Goal: Transaction & Acquisition: Purchase product/service

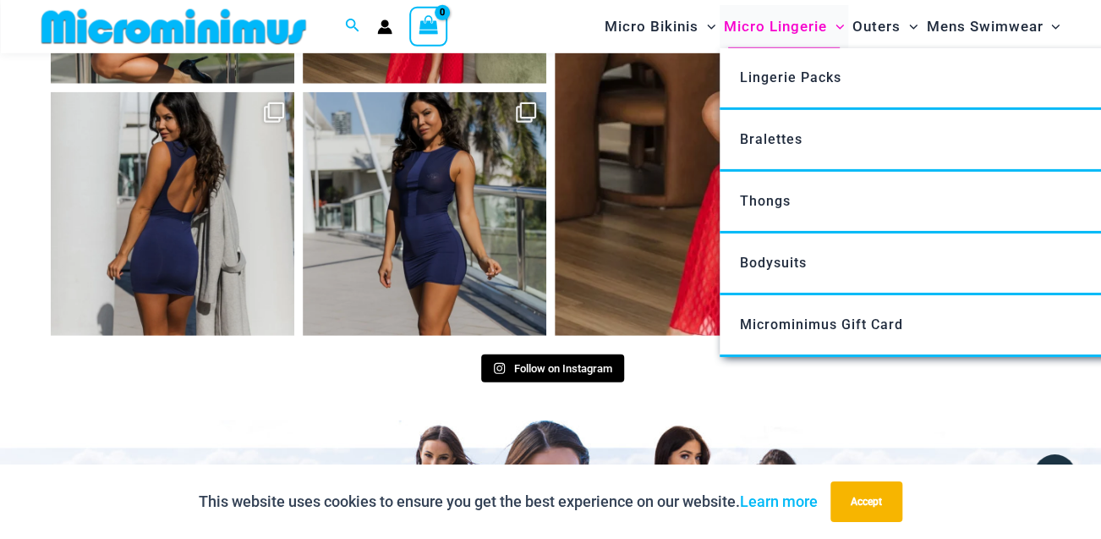
scroll to position [7295, 0]
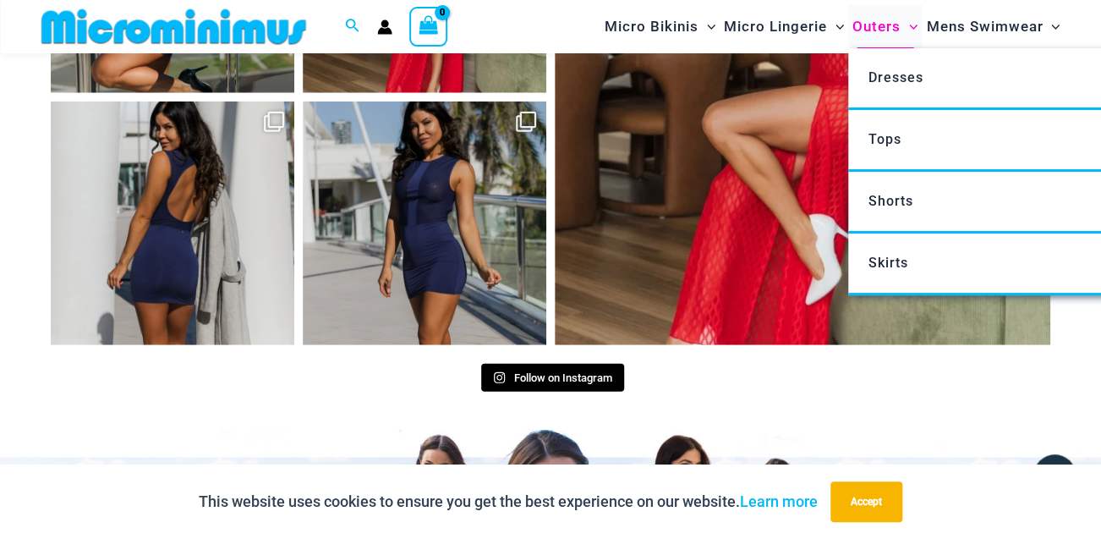
click at [868, 24] on span "Outers" at bounding box center [877, 26] width 48 height 43
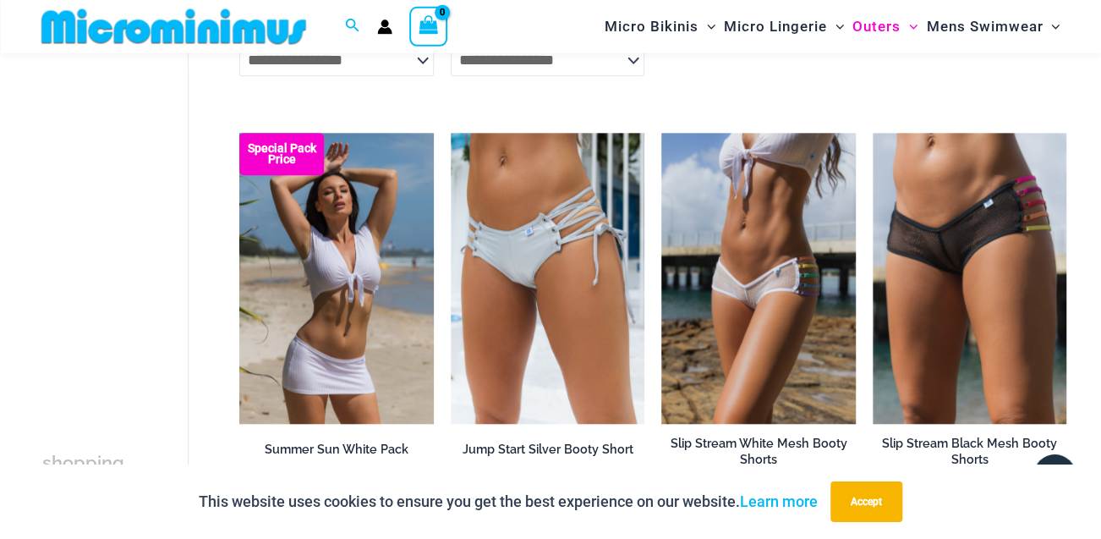
scroll to position [3378, 0]
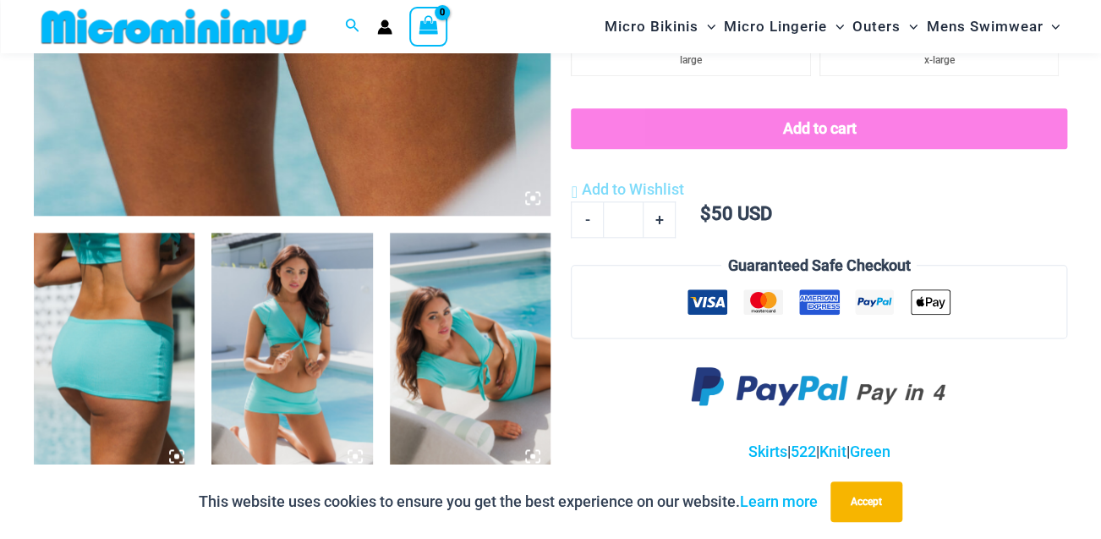
scroll to position [892, 0]
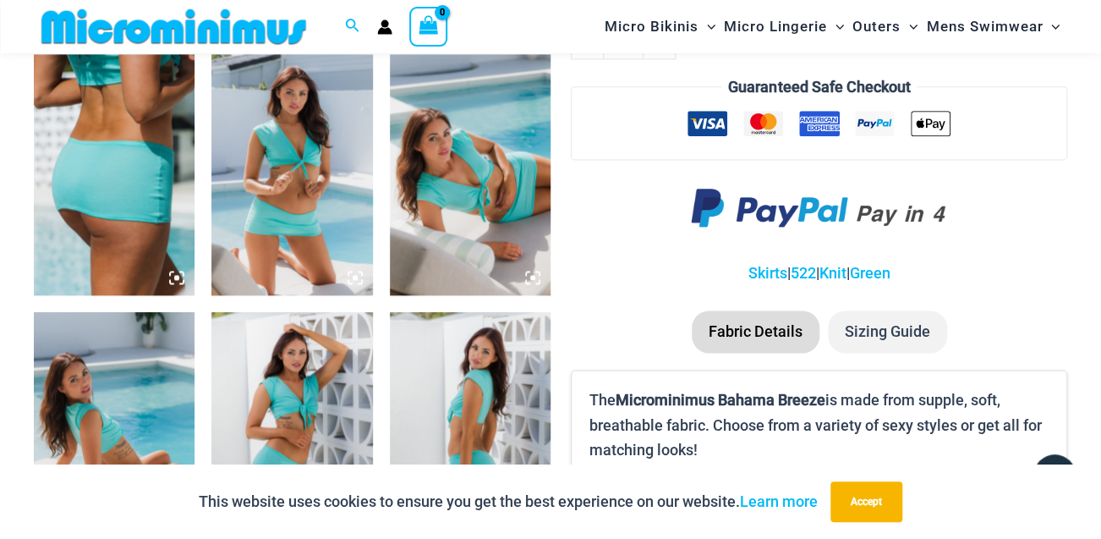
click at [173, 273] on icon at bounding box center [176, 277] width 15 height 15
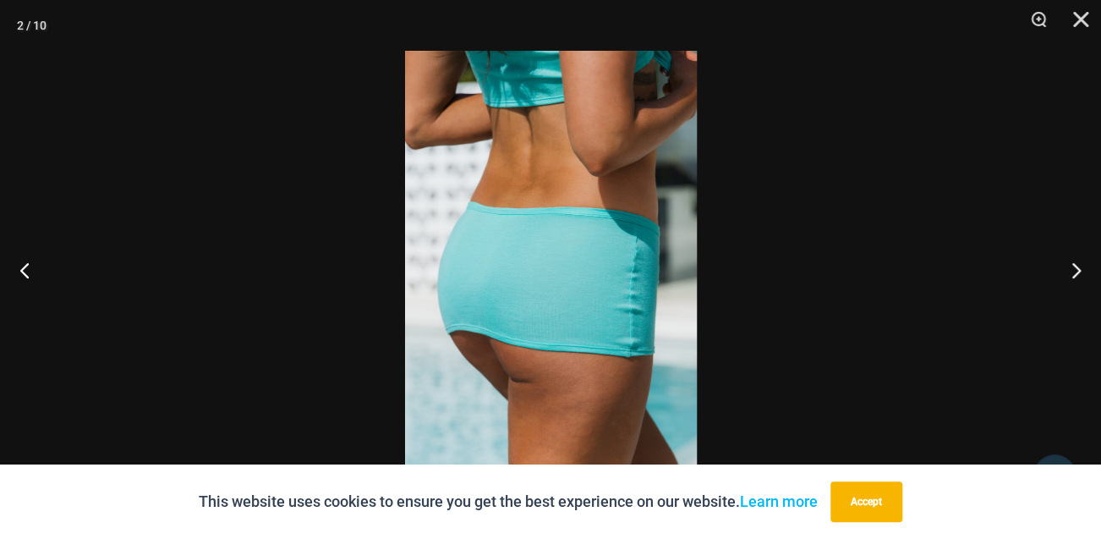
click at [625, 267] on img at bounding box center [551, 269] width 292 height 437
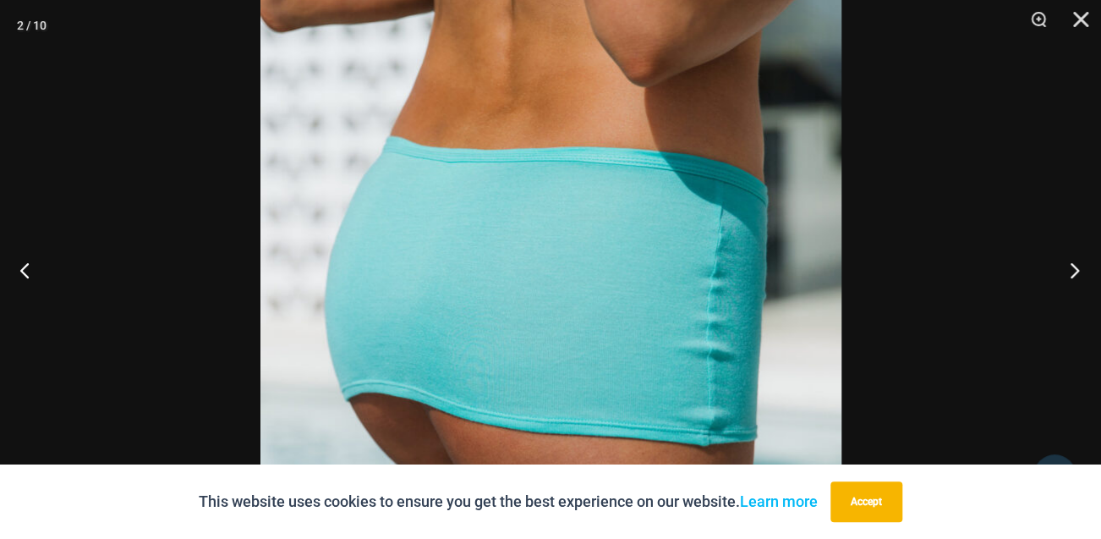
click at [1078, 274] on button "Next" at bounding box center [1069, 270] width 63 height 85
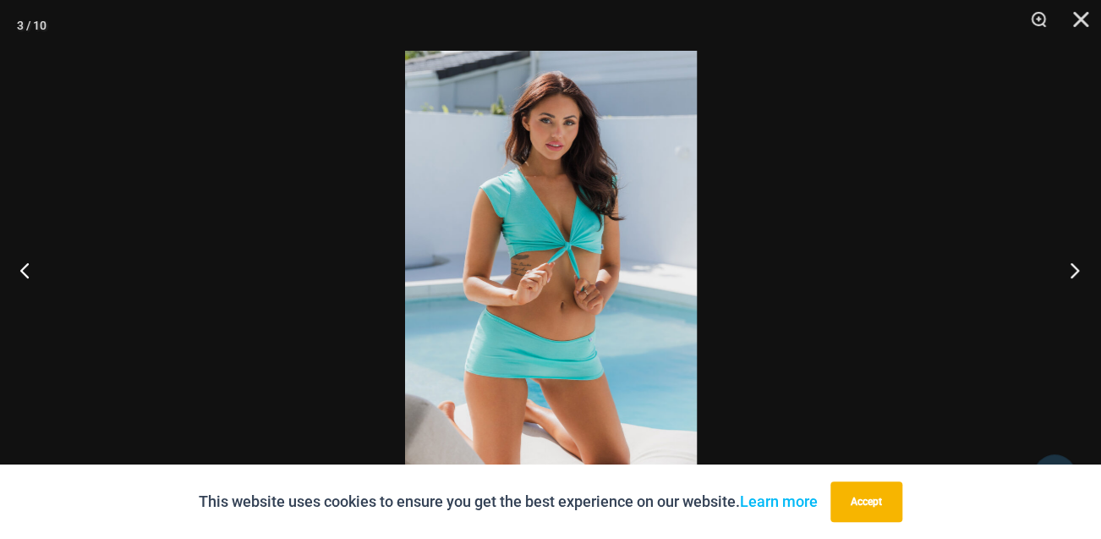
click at [1078, 274] on button "Next" at bounding box center [1069, 270] width 63 height 85
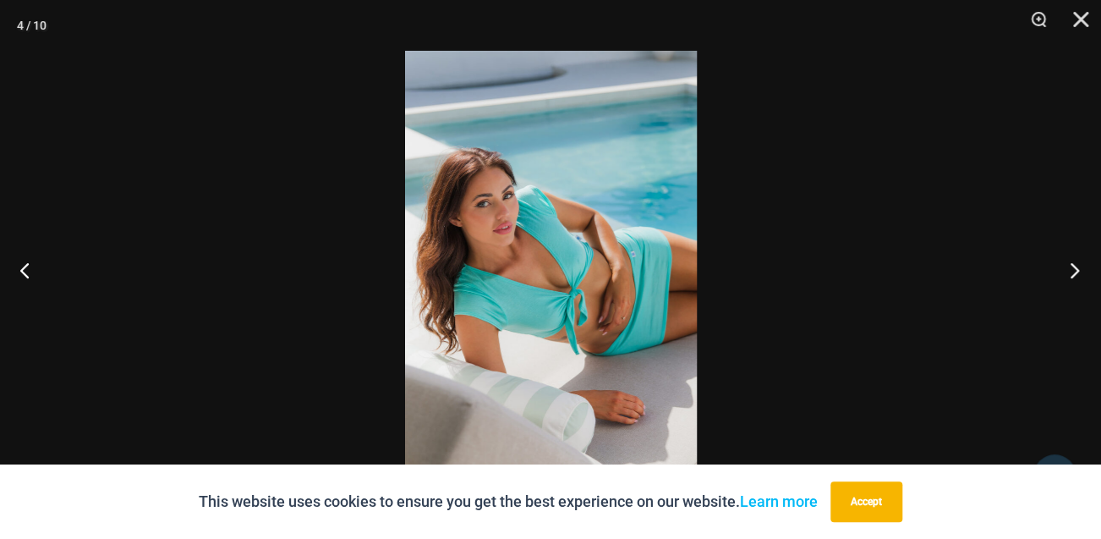
click at [1078, 274] on button "Next" at bounding box center [1069, 270] width 63 height 85
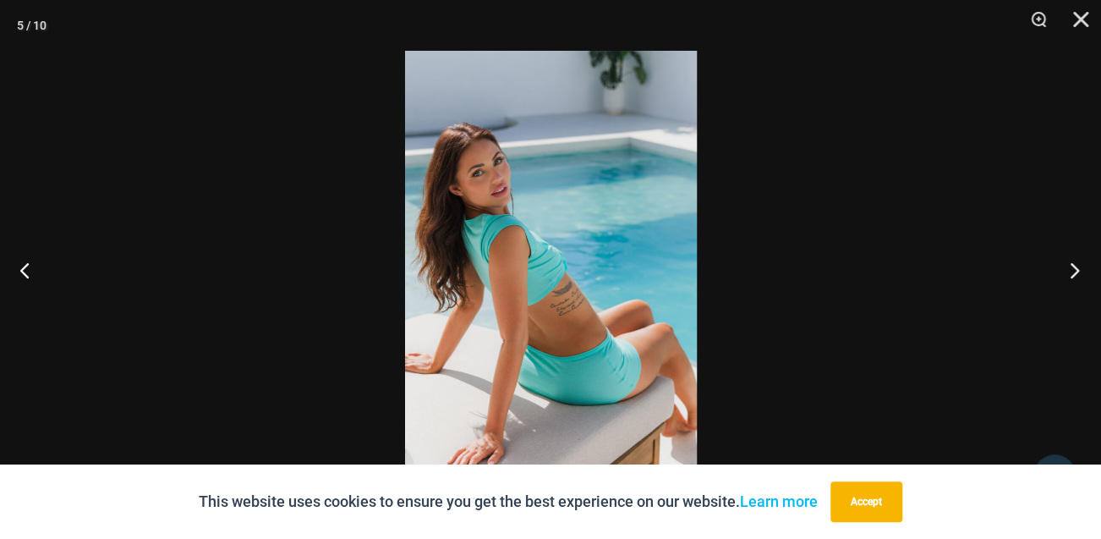
click at [1078, 274] on button "Next" at bounding box center [1069, 270] width 63 height 85
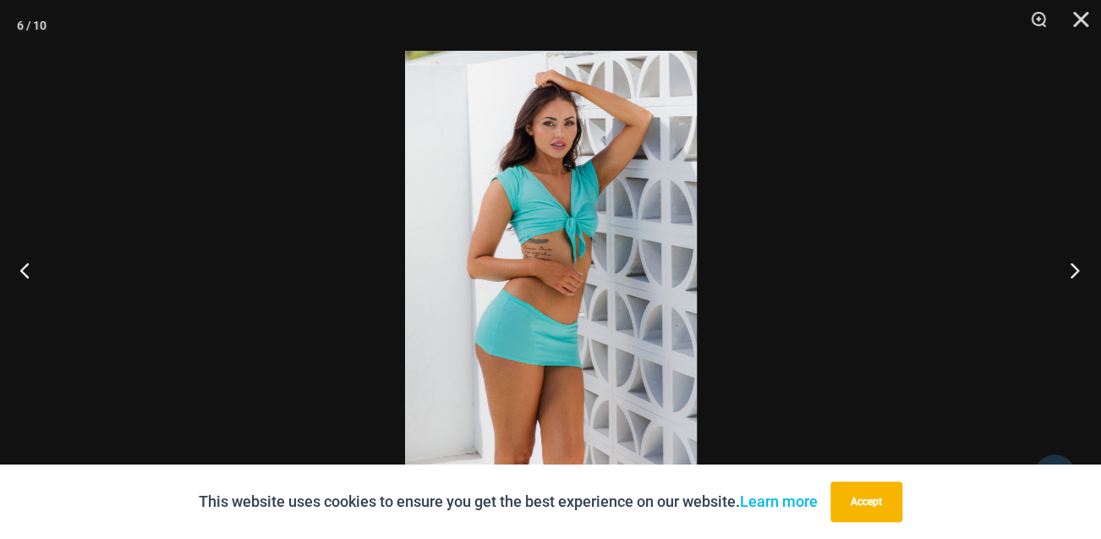
click at [1078, 274] on button "Next" at bounding box center [1069, 270] width 63 height 85
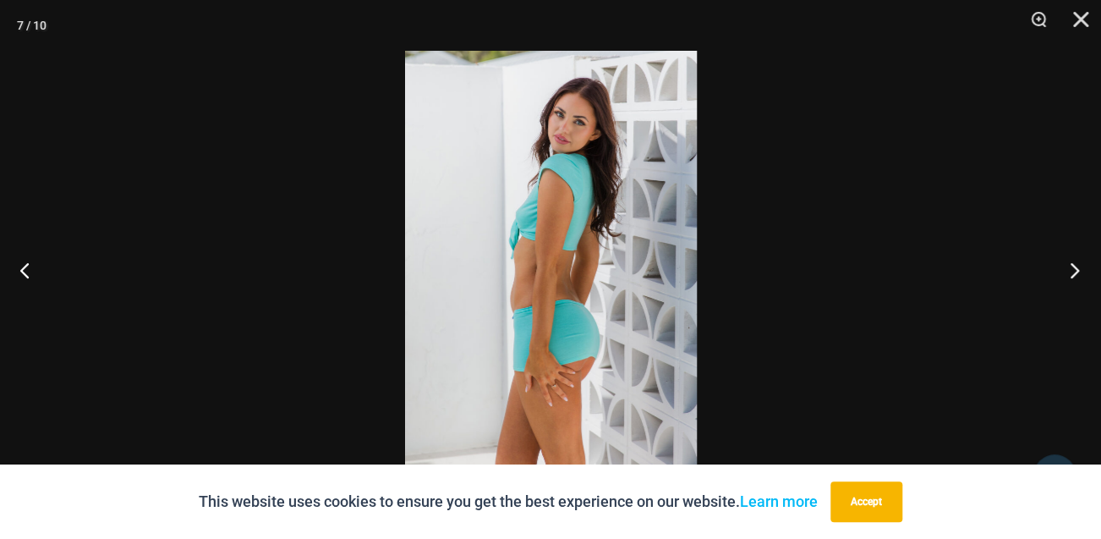
click at [1078, 274] on button "Next" at bounding box center [1069, 270] width 63 height 85
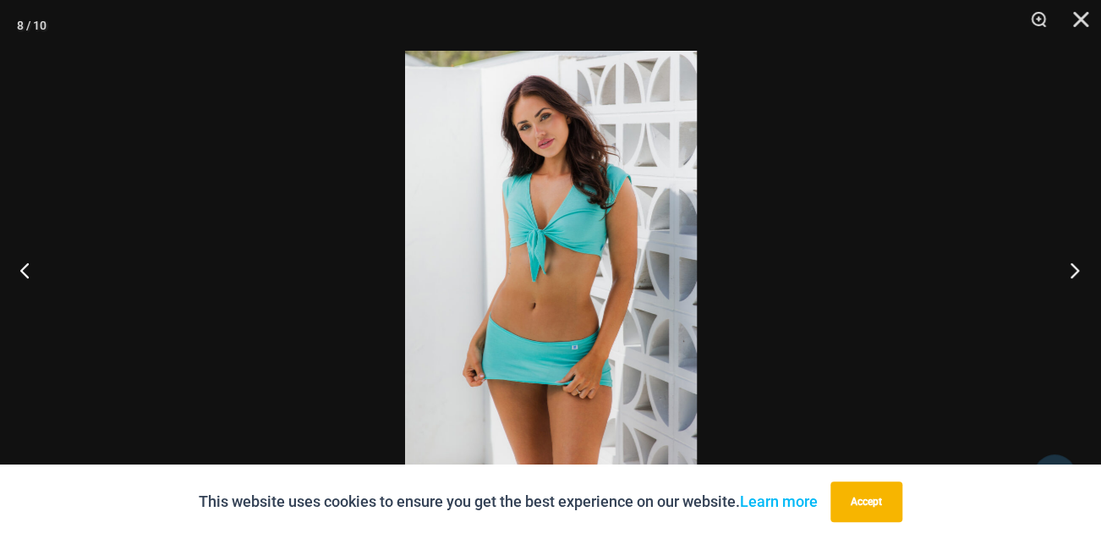
click at [1078, 274] on button "Next" at bounding box center [1069, 270] width 63 height 85
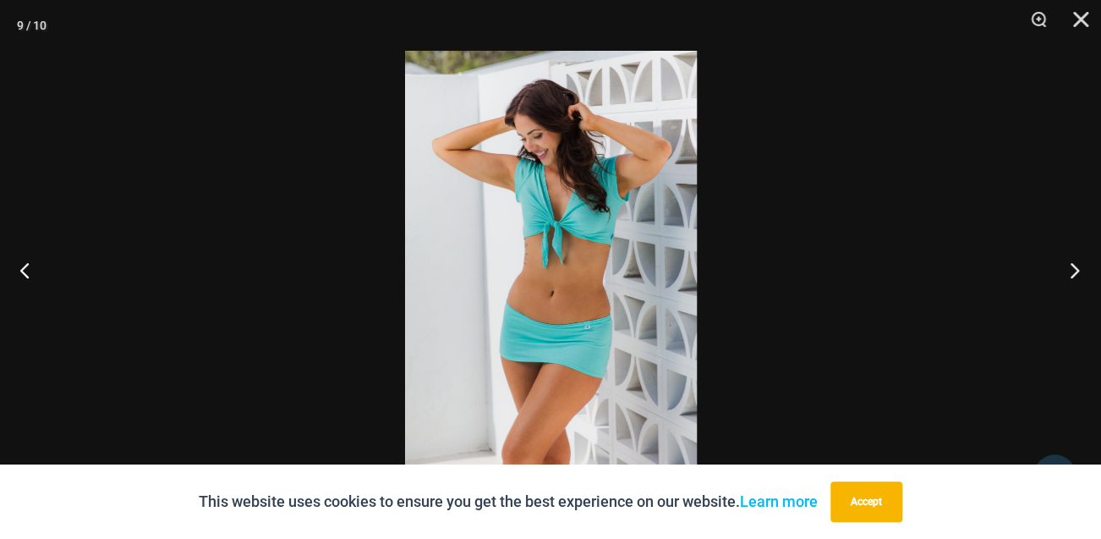
click at [1078, 274] on button "Next" at bounding box center [1069, 270] width 63 height 85
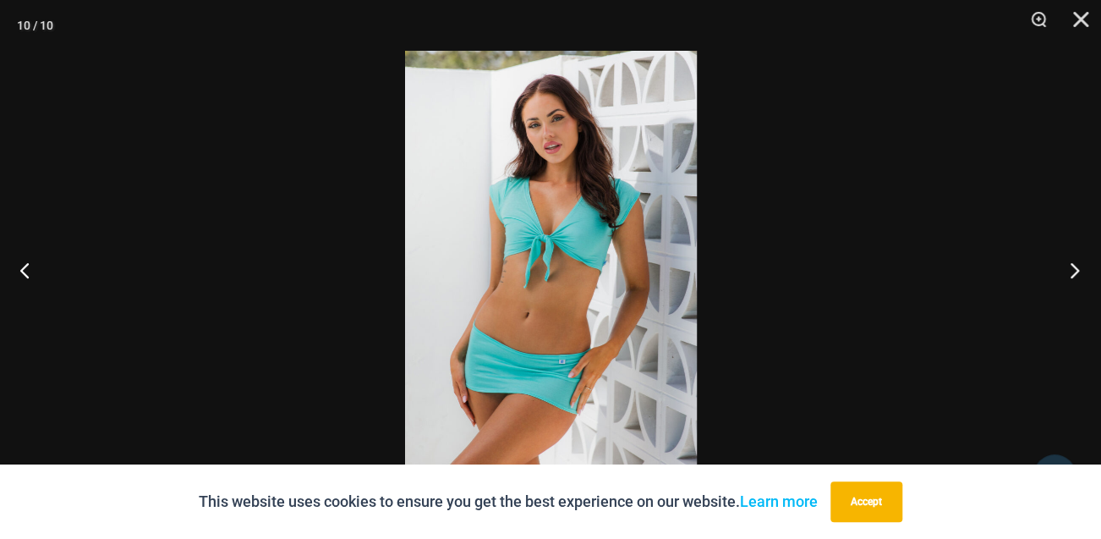
click at [1078, 274] on button "Next" at bounding box center [1069, 270] width 63 height 85
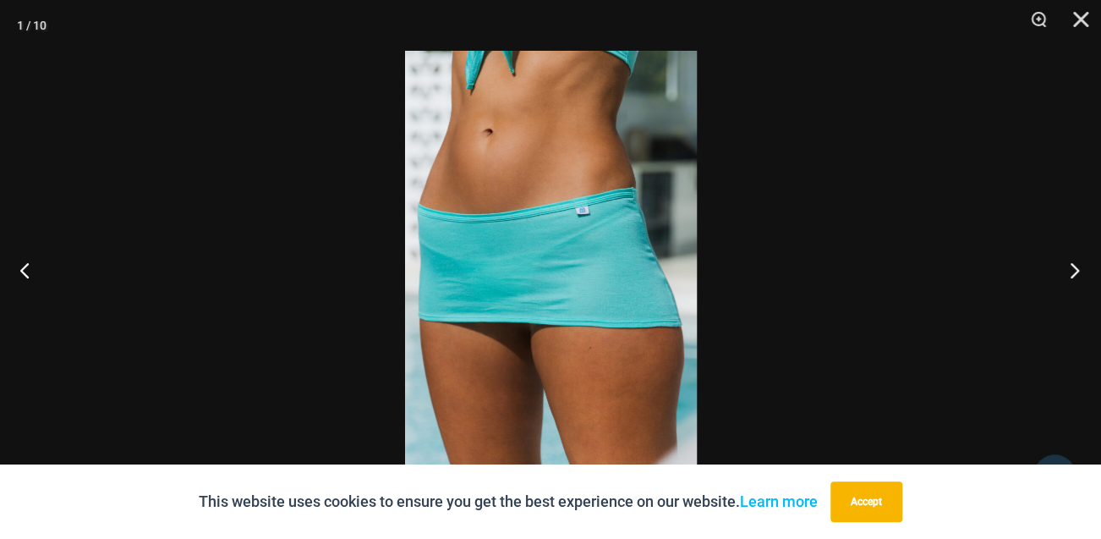
click at [1078, 274] on button "Next" at bounding box center [1069, 270] width 63 height 85
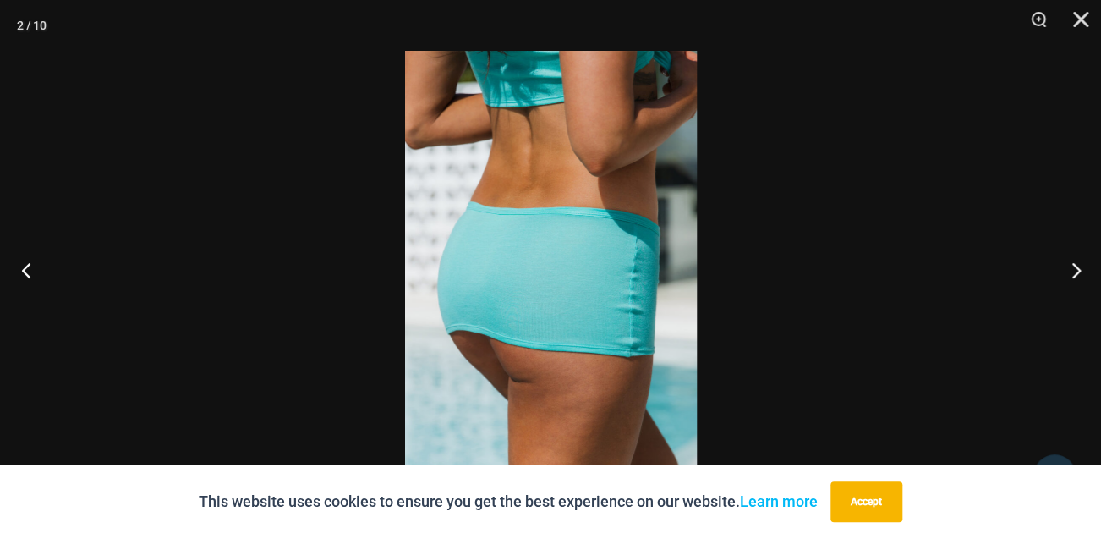
click at [22, 258] on button "Previous" at bounding box center [31, 270] width 63 height 85
